Goal: Transaction & Acquisition: Purchase product/service

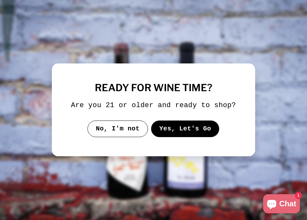
click at [173, 132] on button "Yes, Let's Go" at bounding box center [185, 128] width 68 height 17
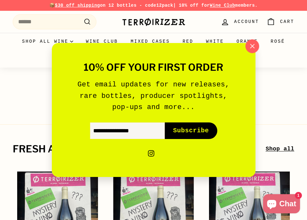
click at [252, 47] on icon "button" at bounding box center [252, 46] width 10 height 10
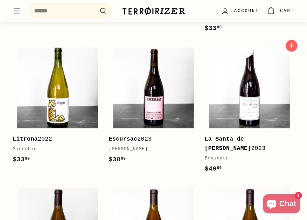
scroll to position [604, 0]
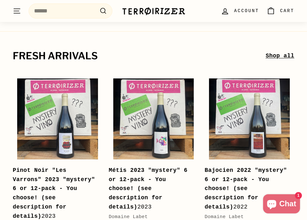
scroll to position [0, 0]
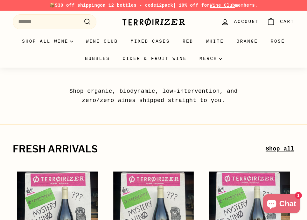
click at [154, 71] on div "Shop organic, biodynamic, low-intervention, and zero/zero wines shipped straigh…" at bounding box center [153, 87] width 307 height 38
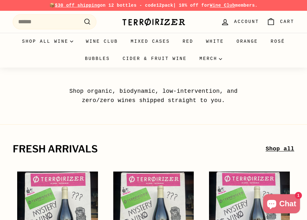
drag, startPoint x: 154, startPoint y: 71, endPoint x: 150, endPoint y: 88, distance: 17.3
